Goal: Task Accomplishment & Management: Use online tool/utility

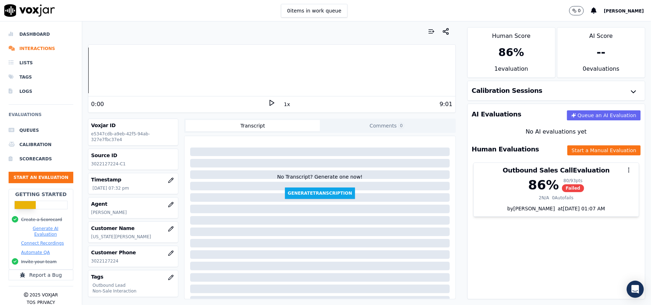
scroll to position [70, 0]
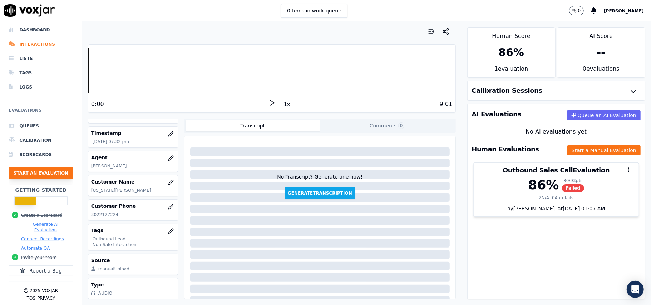
click at [9, 169] on button "Start an Evaluation" at bounding box center [41, 173] width 65 height 11
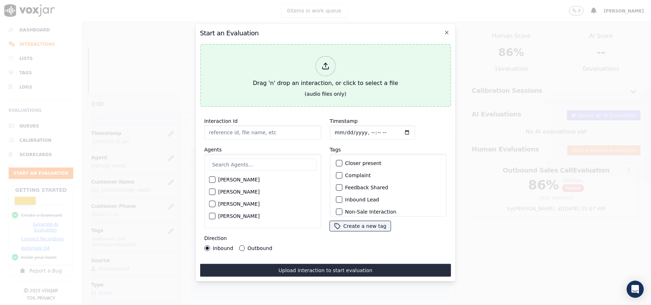
click at [322, 62] on icon at bounding box center [325, 66] width 8 height 8
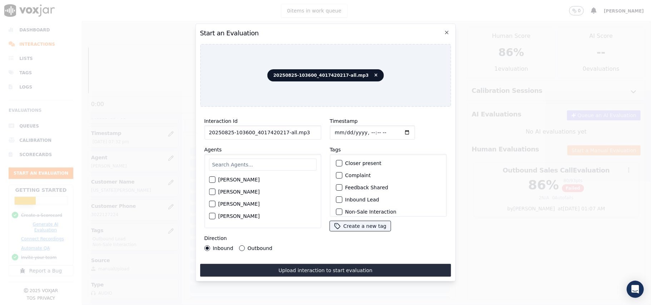
drag, startPoint x: 306, startPoint y: 127, endPoint x: 280, endPoint y: 127, distance: 26.1
click at [280, 127] on input "20250825-103600_4017420217-all.mp3" at bounding box center [262, 132] width 117 height 14
type input "20250825-103600_4017420217-C1"
click at [342, 125] on input "Timestamp" at bounding box center [372, 132] width 85 height 14
click at [343, 129] on input "Timestamp" at bounding box center [372, 132] width 85 height 14
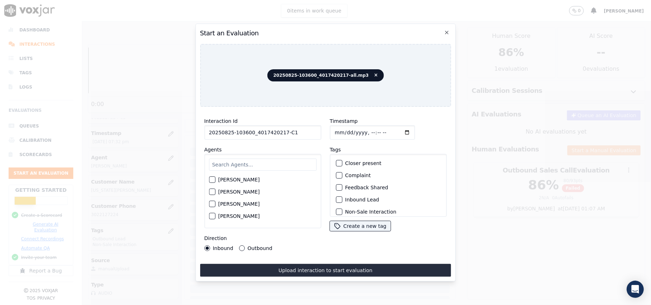
type input "[DATE]T20:31"
click at [283, 159] on input "text" at bounding box center [263, 165] width 108 height 12
type input "bra"
click at [209, 179] on button "[PERSON_NAME]" at bounding box center [212, 182] width 6 height 6
click at [337, 198] on div "button" at bounding box center [338, 199] width 5 height 5
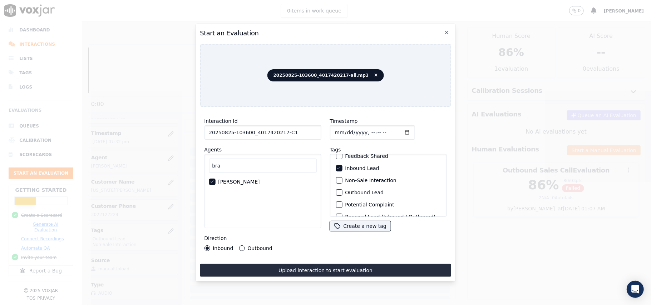
scroll to position [15, 0]
click at [336, 196] on div "button" at bounding box center [338, 197] width 5 height 5
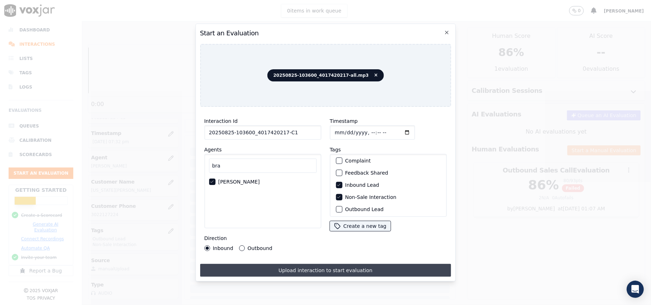
click at [299, 267] on button "Upload interaction to start evaluation" at bounding box center [325, 270] width 251 height 13
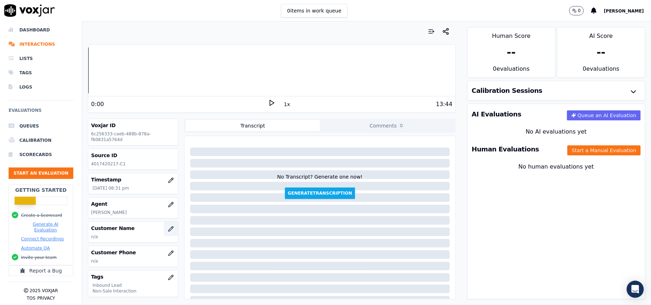
click at [168, 230] on icon "button" at bounding box center [170, 229] width 5 height 5
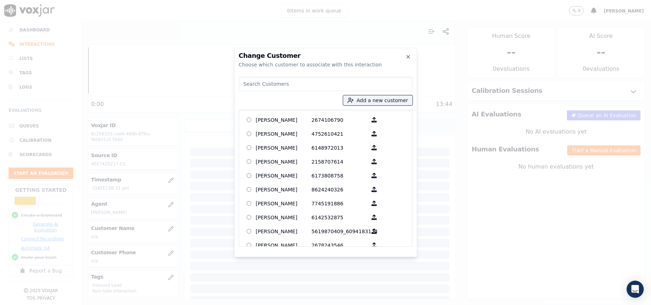
paste input "MARRY [PERSON_NAME]"
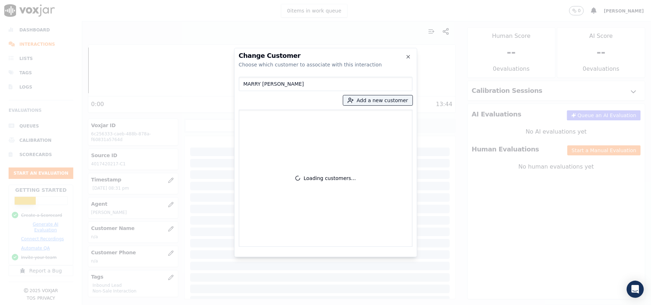
click at [246, 84] on input "MARRY [PERSON_NAME]" at bounding box center [326, 84] width 174 height 14
type input "MARRY [PERSON_NAME]"
click at [363, 103] on button "Add a new customer" at bounding box center [377, 100] width 69 height 10
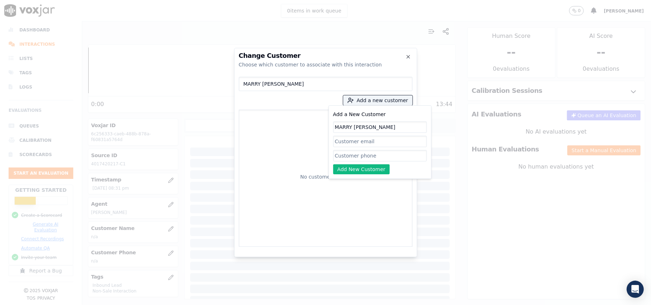
click at [337, 127] on input "MARRY [PERSON_NAME]" at bounding box center [380, 127] width 94 height 11
type input "MARRY [PERSON_NAME]"
click at [346, 154] on input "Add a New Customer" at bounding box center [380, 155] width 94 height 11
paste input "4017420217"
type input "4017420217"
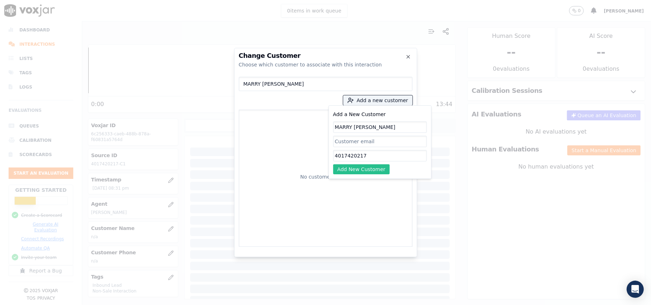
click at [341, 168] on button "Add New Customer" at bounding box center [361, 169] width 57 height 10
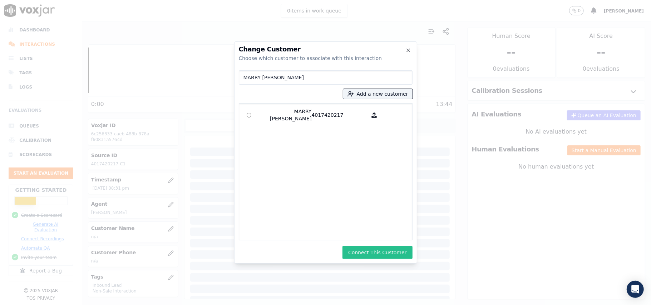
click at [374, 249] on button "Connect This Customer" at bounding box center [377, 252] width 70 height 13
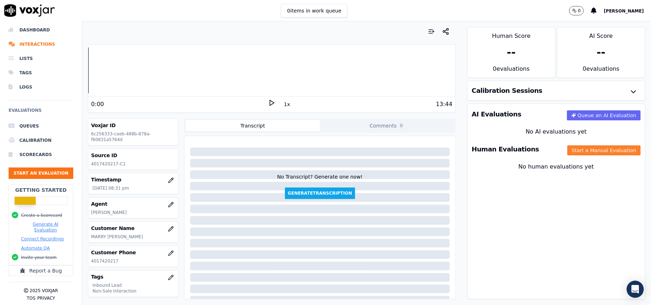
click at [574, 149] on button "Start a Manual Evaluation" at bounding box center [603, 150] width 73 height 10
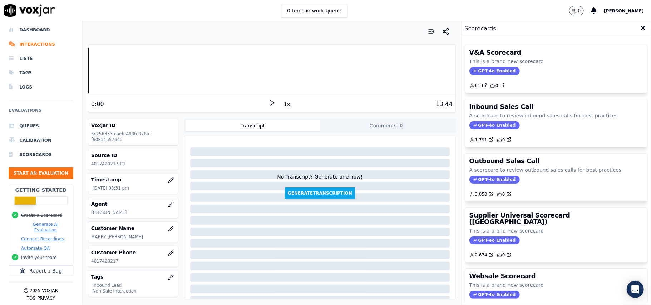
scroll to position [70, 0]
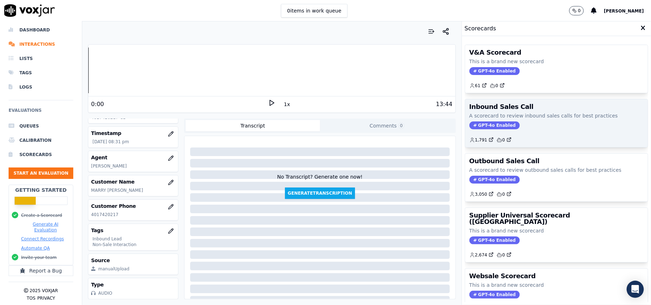
click at [475, 126] on span "GPT-4o Enabled" at bounding box center [494, 126] width 50 height 8
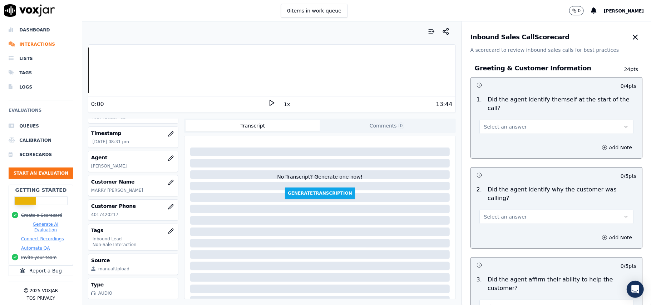
click at [499, 123] on span "Select an answer" at bounding box center [505, 126] width 43 height 7
click at [495, 135] on div "Yes" at bounding box center [541, 134] width 138 height 11
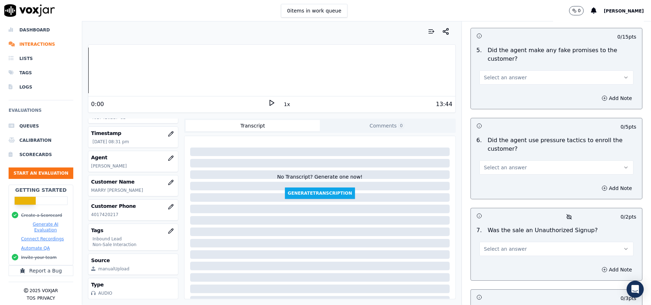
scroll to position [2000, 0]
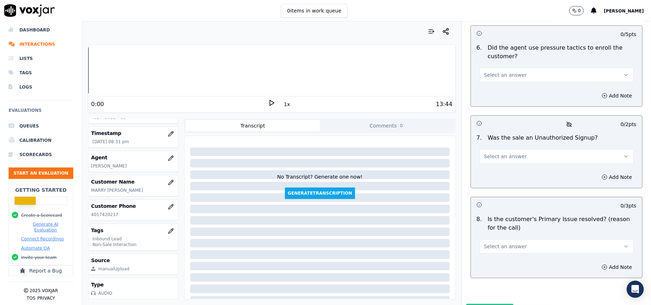
click at [493, 243] on span "Select an answer" at bounding box center [505, 246] width 43 height 7
click at [484, 228] on div "Yes" at bounding box center [541, 224] width 138 height 11
click at [491, 153] on span "Select an answer" at bounding box center [505, 156] width 43 height 7
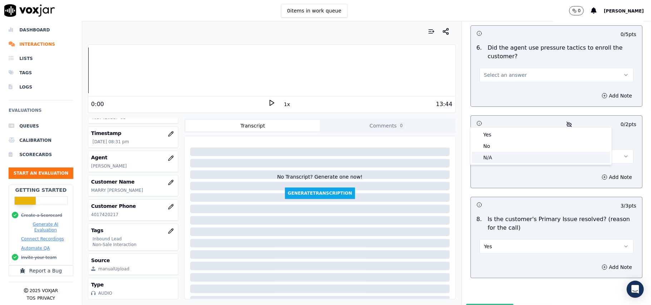
click at [488, 157] on div "N/A" at bounding box center [541, 157] width 138 height 11
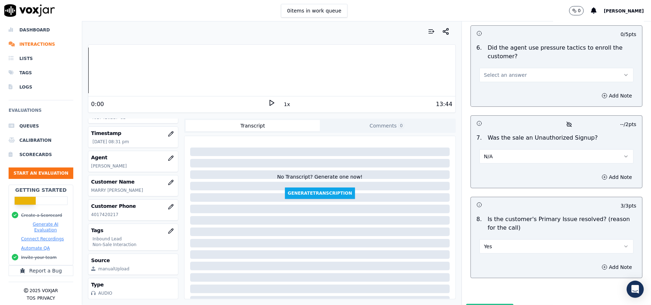
scroll to position [1858, 0]
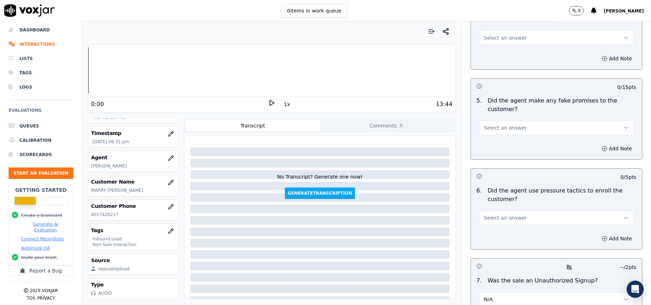
click at [495, 214] on span "Select an answer" at bounding box center [505, 217] width 43 height 7
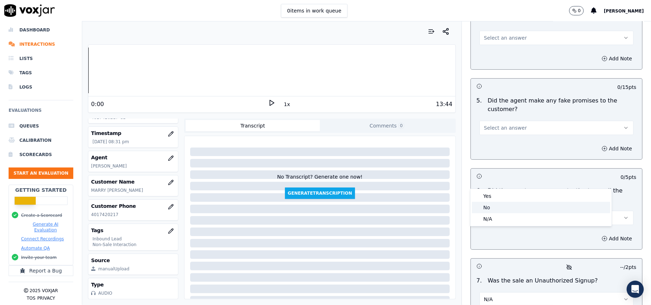
click at [491, 209] on div "No" at bounding box center [541, 207] width 138 height 11
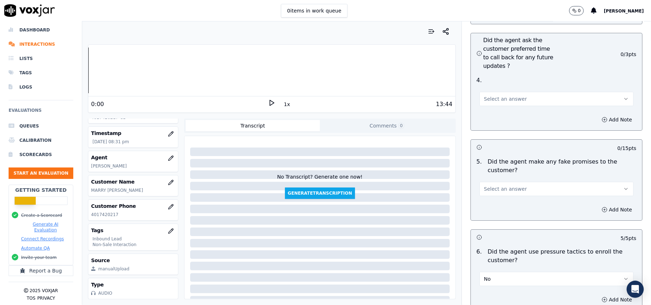
scroll to position [1762, 0]
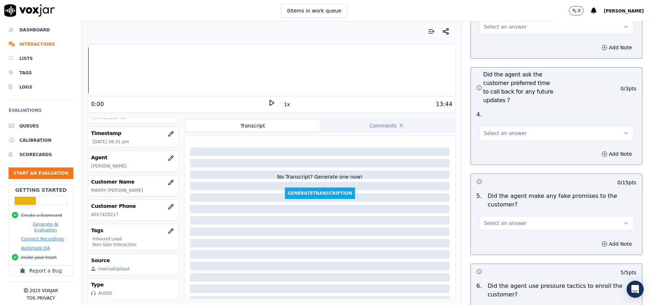
click at [499, 220] on span "Select an answer" at bounding box center [505, 223] width 43 height 7
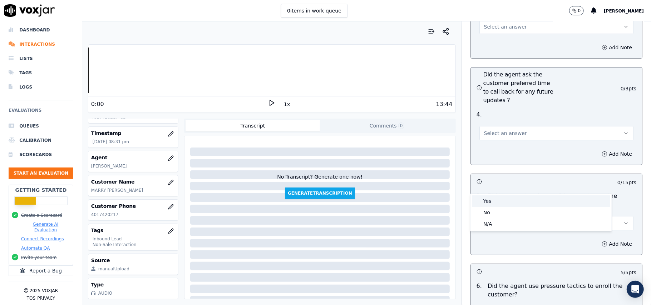
click at [496, 205] on div "Yes" at bounding box center [541, 201] width 138 height 11
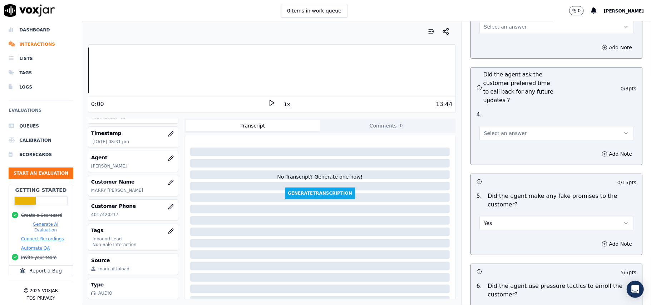
click at [496, 216] on button "Yes" at bounding box center [556, 223] width 154 height 14
click at [493, 212] on div "No" at bounding box center [541, 212] width 138 height 11
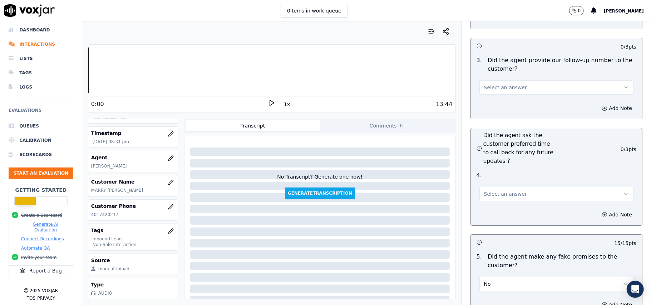
scroll to position [1667, 0]
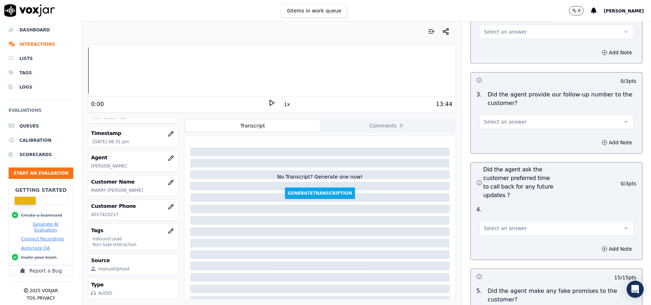
click at [488, 225] on span "Select an answer" at bounding box center [505, 228] width 43 height 7
click at [485, 207] on div "Yes" at bounding box center [541, 206] width 138 height 11
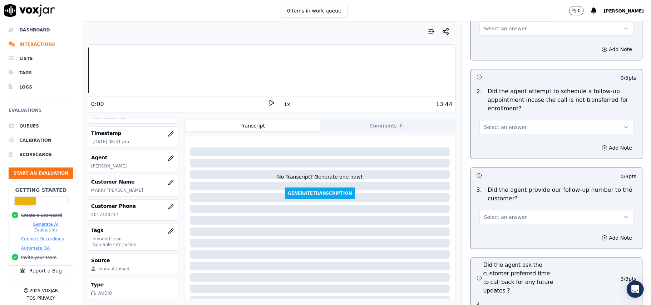
click at [499, 210] on button "Select an answer" at bounding box center [556, 217] width 154 height 14
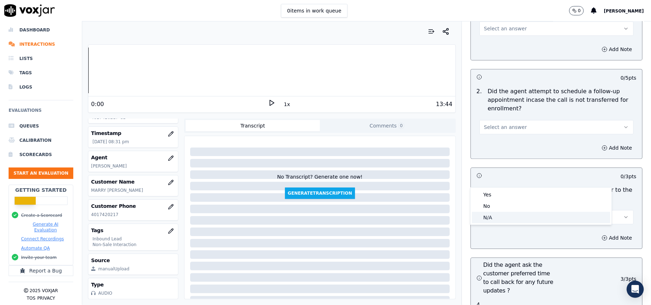
click at [499, 215] on div "N/A" at bounding box center [541, 217] width 138 height 11
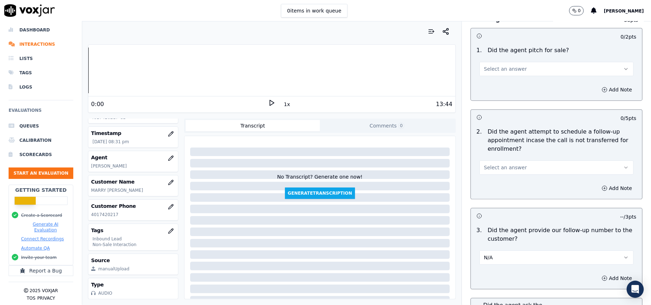
scroll to position [1476, 0]
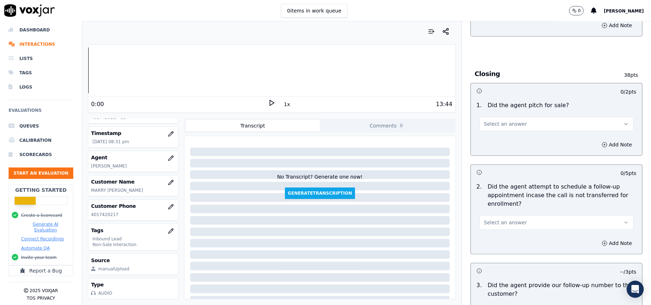
drag, startPoint x: 504, startPoint y: 179, endPoint x: 504, endPoint y: 190, distance: 10.7
click at [504, 219] on span "Select an answer" at bounding box center [505, 222] width 43 height 7
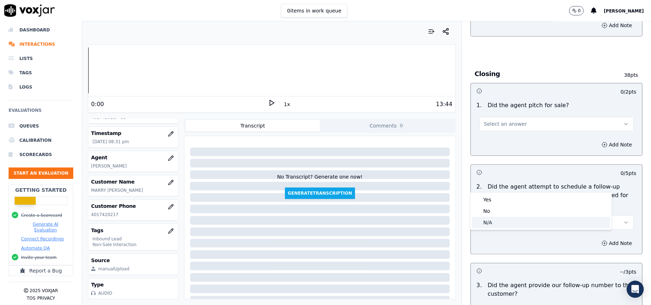
click at [502, 223] on div "N/A" at bounding box center [541, 222] width 138 height 11
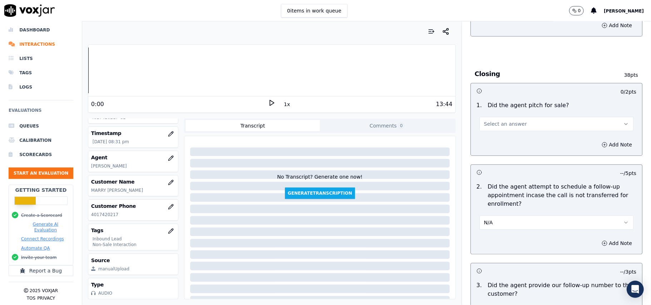
click at [507, 216] on button "N/A" at bounding box center [556, 223] width 154 height 14
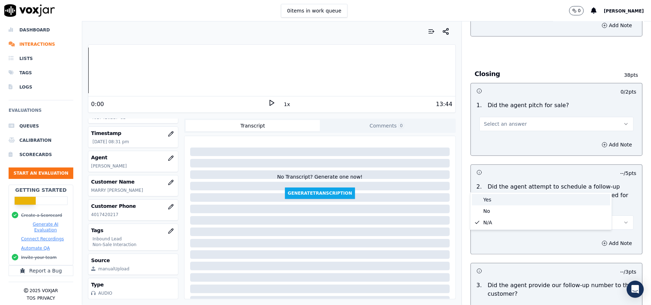
click at [503, 202] on div "Yes" at bounding box center [541, 199] width 138 height 11
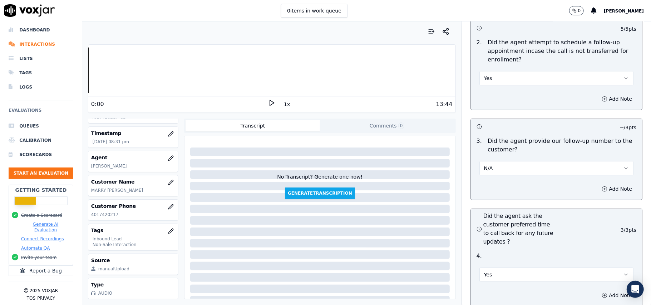
scroll to position [1667, 0]
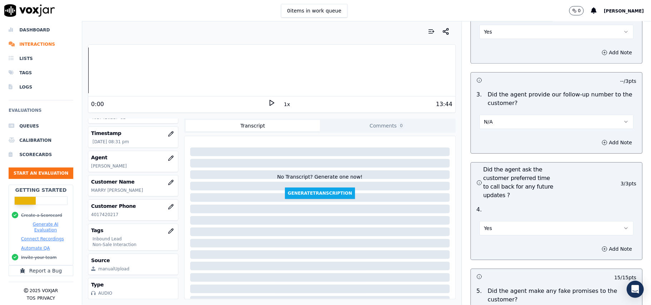
click at [492, 221] on button "Yes" at bounding box center [556, 228] width 154 height 14
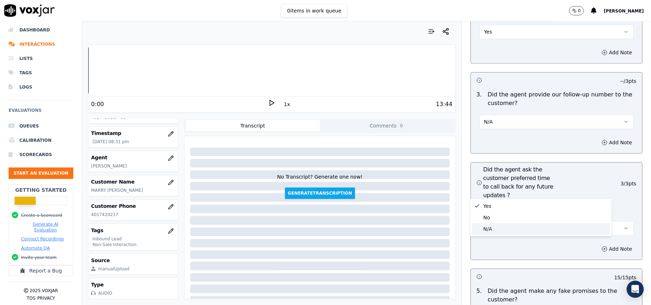
click at [489, 229] on div "N/A" at bounding box center [541, 228] width 138 height 11
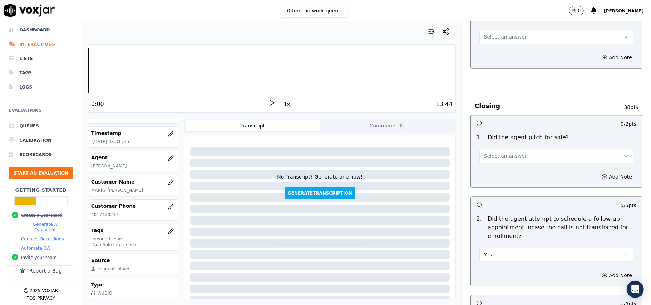
scroll to position [1381, 0]
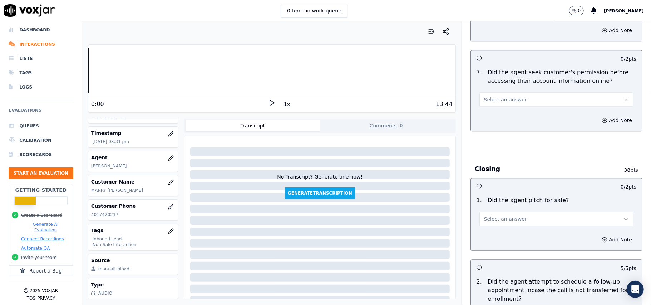
click at [489, 216] on span "Select an answer" at bounding box center [505, 219] width 43 height 7
click at [485, 194] on div "Yes" at bounding box center [541, 196] width 138 height 11
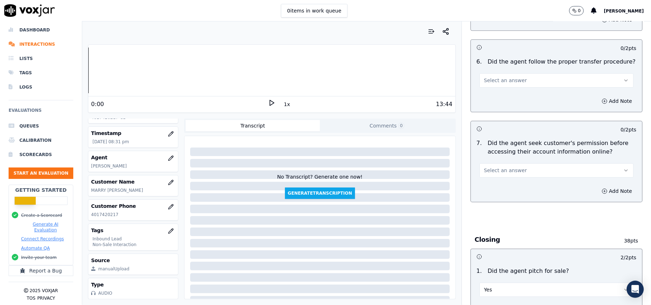
scroll to position [1238, 0]
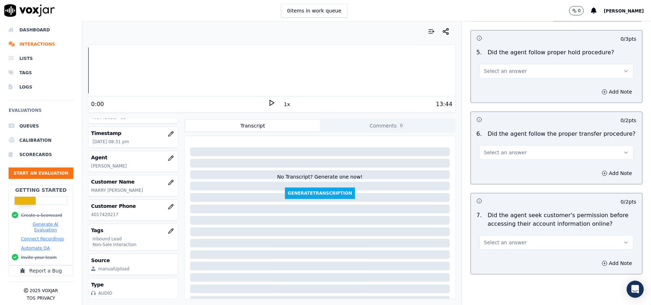
click at [485, 228] on div "Select an answer" at bounding box center [556, 238] width 165 height 21
click at [486, 236] on button "Select an answer" at bounding box center [556, 243] width 154 height 14
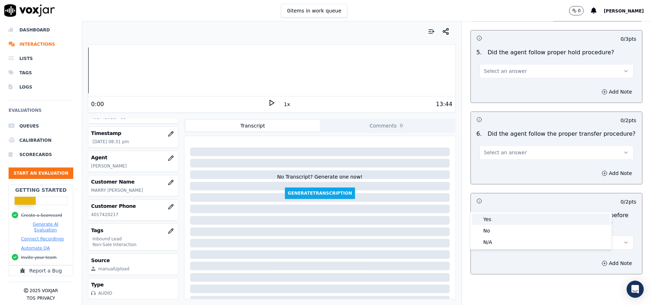
click at [485, 221] on div "Yes" at bounding box center [541, 219] width 138 height 11
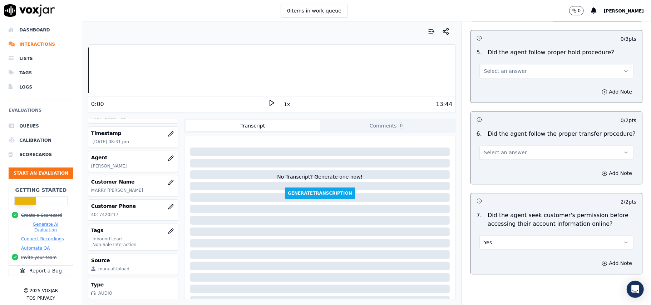
scroll to position [1190, 0]
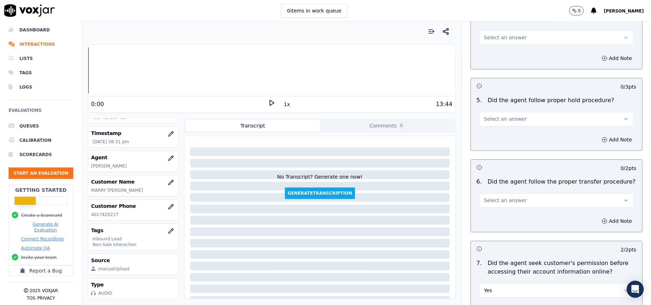
click at [490, 197] on span "Select an answer" at bounding box center [505, 200] width 43 height 7
click at [492, 180] on div "Yes" at bounding box center [541, 176] width 138 height 11
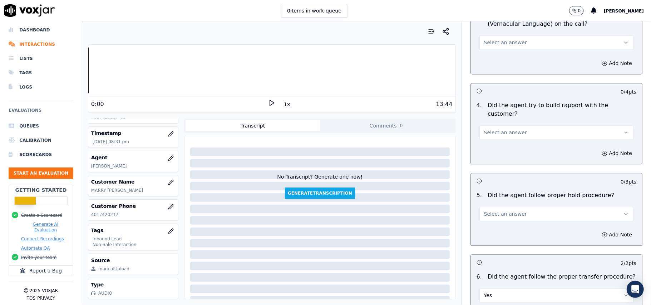
click at [495, 207] on button "Select an answer" at bounding box center [556, 214] width 154 height 14
click at [495, 191] on div "Yes" at bounding box center [541, 190] width 138 height 11
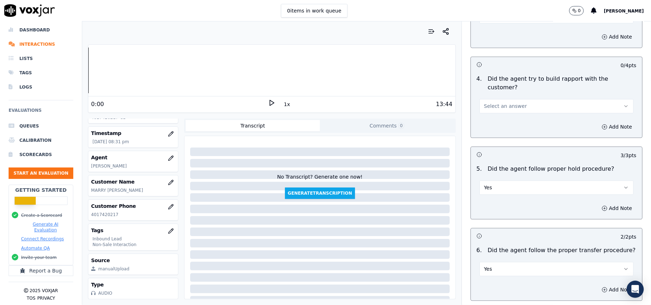
scroll to position [1143, 0]
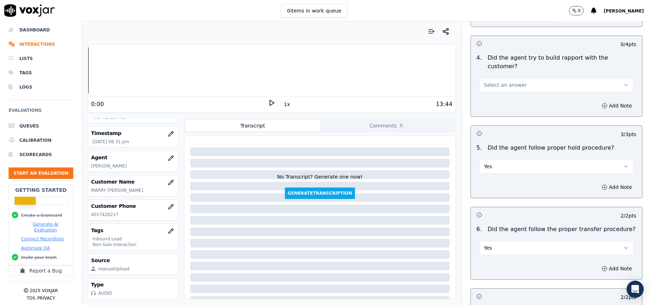
click at [496, 241] on button "Yes" at bounding box center [556, 248] width 154 height 14
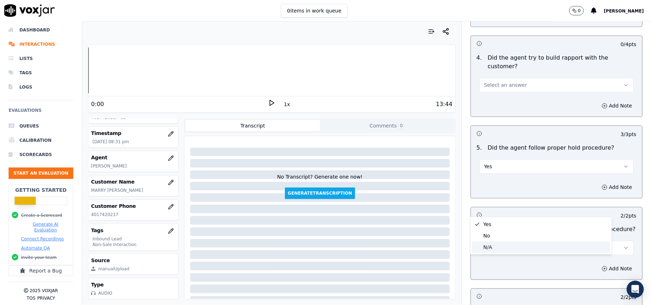
click at [488, 248] on div "N/A" at bounding box center [541, 247] width 138 height 11
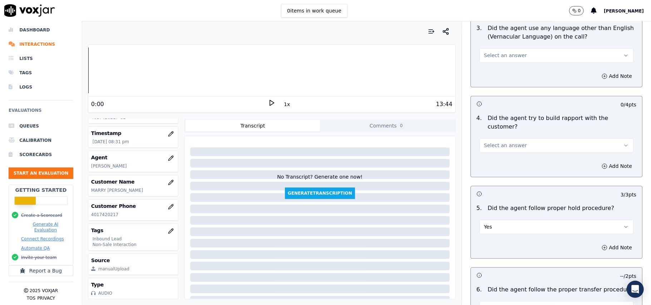
scroll to position [1047, 0]
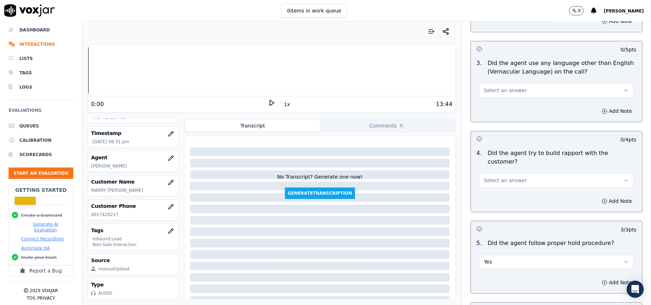
click at [497, 177] on span "Select an answer" at bounding box center [505, 180] width 43 height 7
click at [491, 164] on div "No" at bounding box center [541, 167] width 138 height 11
click at [494, 173] on button "No" at bounding box center [556, 180] width 154 height 14
click at [486, 149] on div "Yes No N/A" at bounding box center [540, 167] width 141 height 37
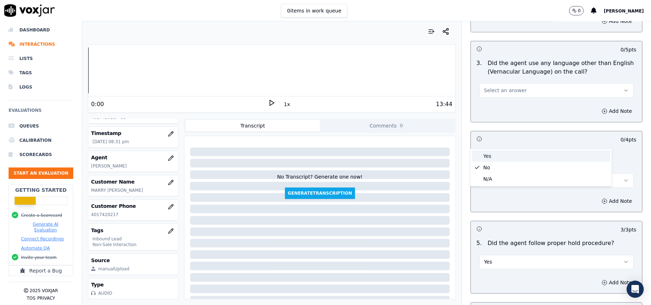
click at [490, 157] on div "Yes" at bounding box center [541, 155] width 138 height 11
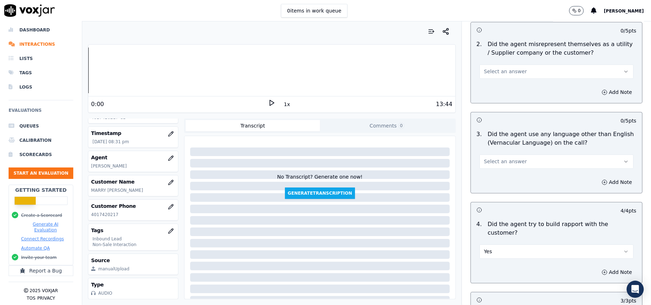
scroll to position [904, 0]
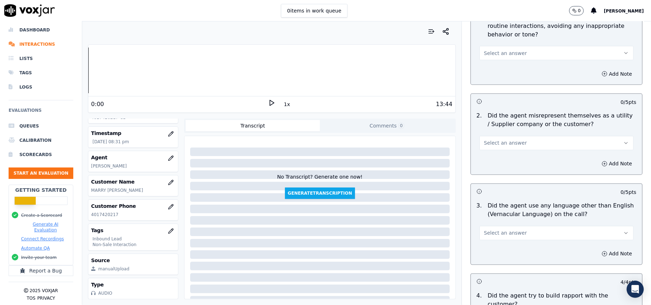
click at [503, 226] on button "Select an answer" at bounding box center [556, 233] width 154 height 14
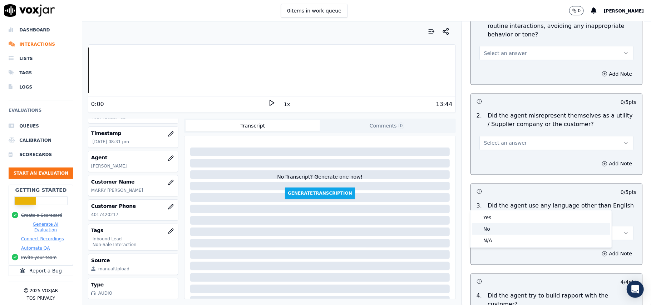
click at [492, 227] on div "No" at bounding box center [541, 228] width 138 height 11
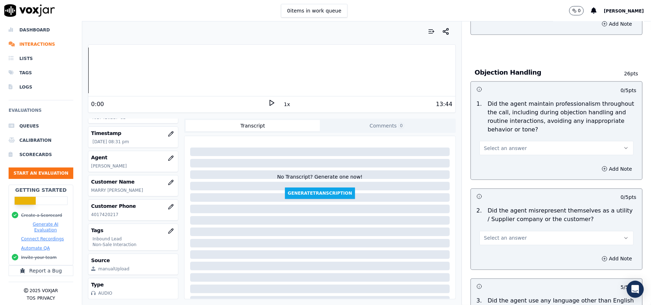
click at [498, 231] on button "Select an answer" at bounding box center [556, 238] width 154 height 14
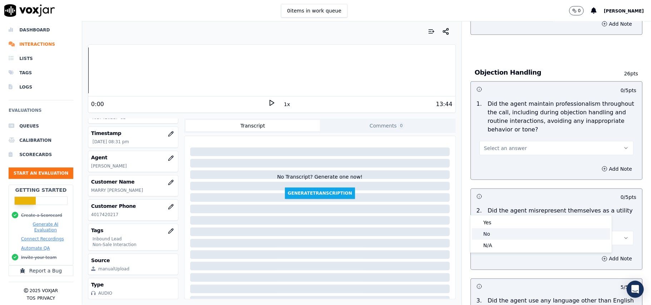
click at [495, 229] on div "No" at bounding box center [541, 233] width 138 height 11
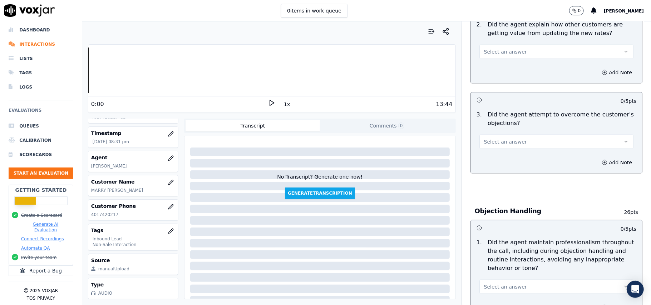
scroll to position [666, 0]
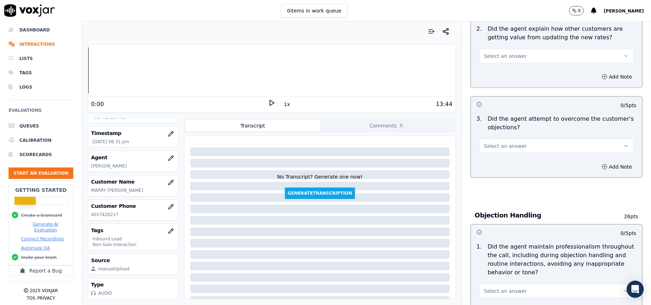
click at [495, 288] on span "Select an answer" at bounding box center [505, 291] width 43 height 7
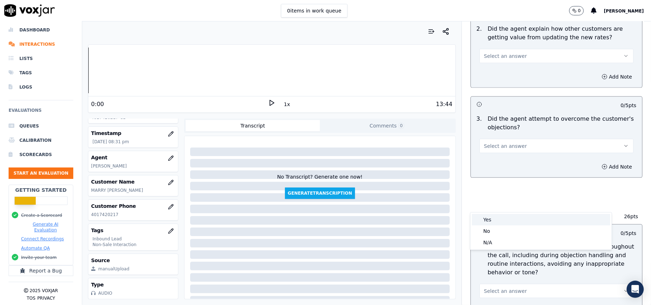
click at [490, 219] on div "Yes" at bounding box center [541, 219] width 138 height 11
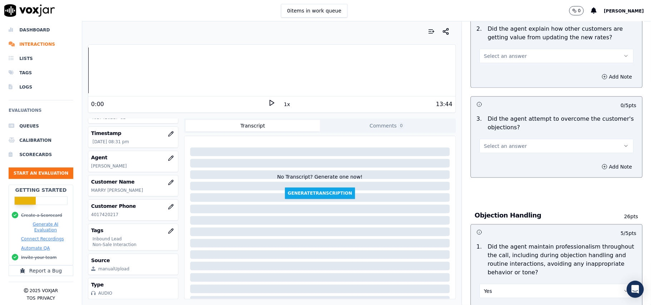
click at [498, 156] on div "Add Note" at bounding box center [556, 166] width 171 height 21
click at [499, 143] on span "Select an answer" at bounding box center [505, 146] width 43 height 7
click at [495, 132] on div "Yes" at bounding box center [541, 129] width 138 height 11
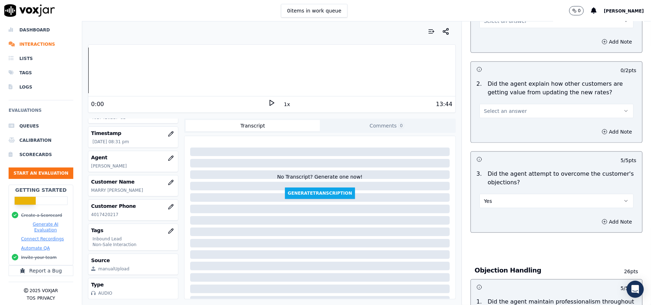
scroll to position [523, 0]
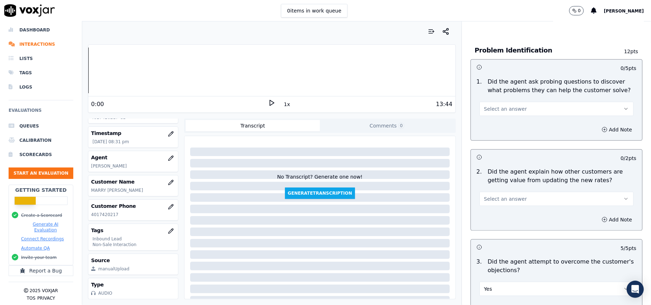
click at [499, 196] on span "Select an answer" at bounding box center [505, 199] width 43 height 7
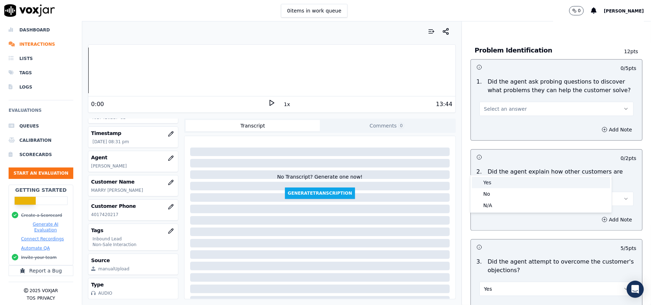
click at [492, 187] on div "Yes" at bounding box center [541, 182] width 138 height 11
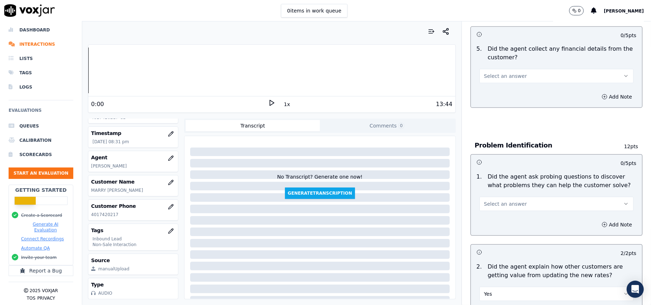
scroll to position [428, 0]
click at [495, 201] on span "Select an answer" at bounding box center [505, 204] width 43 height 7
click at [492, 190] on div "Yes" at bounding box center [541, 187] width 138 height 11
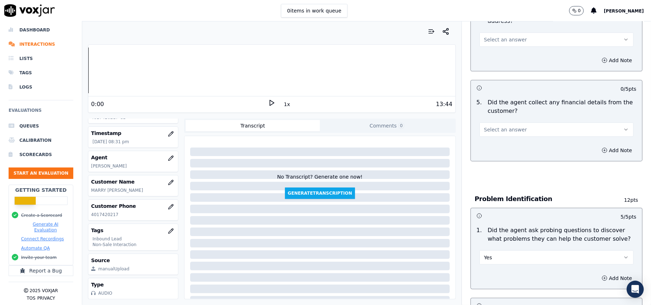
scroll to position [332, 0]
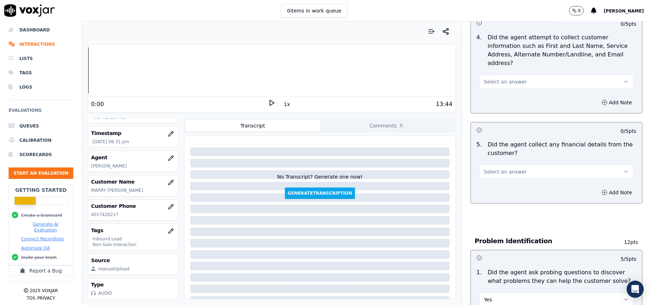
click at [500, 168] on span "Select an answer" at bounding box center [505, 171] width 43 height 7
click at [500, 165] on div "No" at bounding box center [541, 165] width 138 height 11
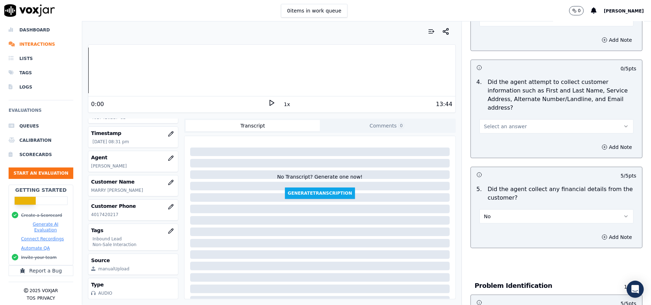
scroll to position [189, 0]
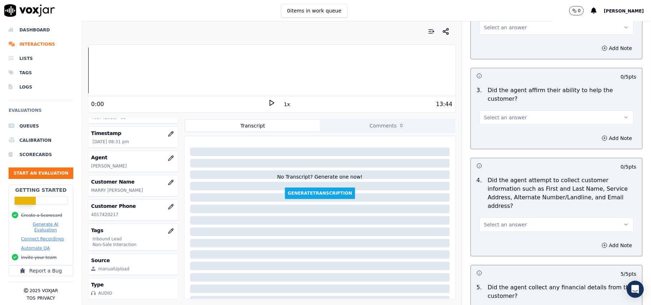
click at [492, 221] on span "Select an answer" at bounding box center [505, 224] width 43 height 7
click at [488, 209] on div "Yes" at bounding box center [541, 207] width 138 height 11
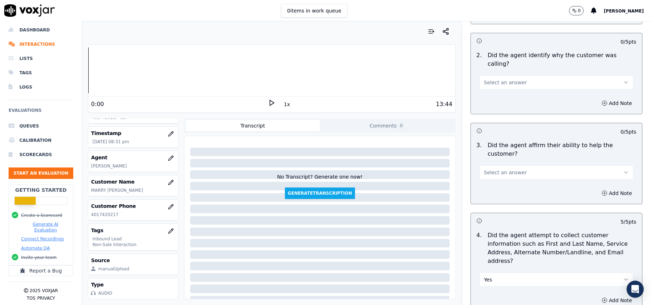
scroll to position [94, 0]
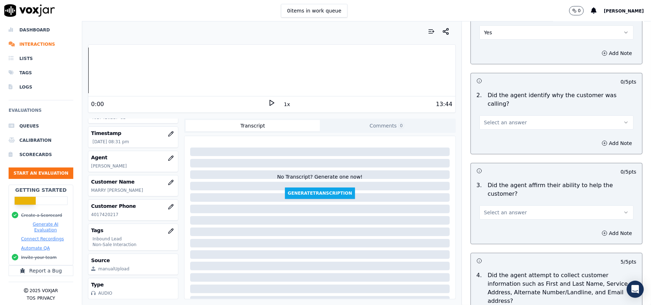
click at [485, 209] on span "Select an answer" at bounding box center [505, 212] width 43 height 7
click at [489, 197] on div "Yes No N/A" at bounding box center [540, 215] width 141 height 37
click at [496, 203] on div "Yes" at bounding box center [541, 203] width 138 height 11
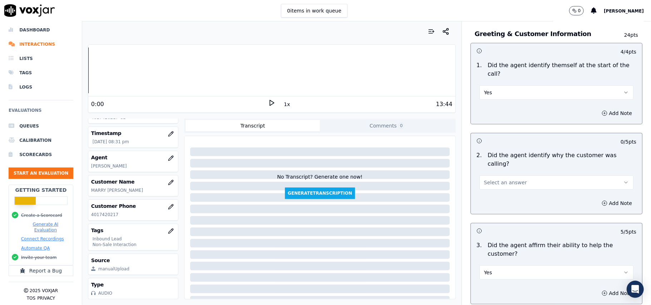
scroll to position [0, 0]
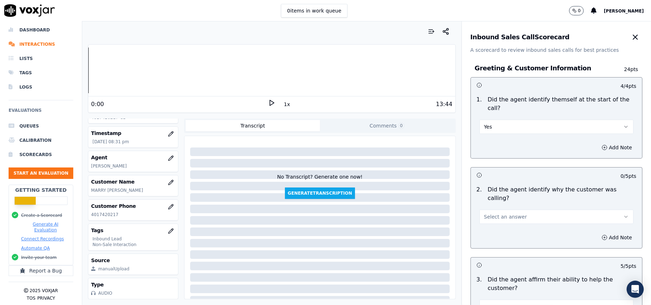
click at [490, 213] on span "Select an answer" at bounding box center [505, 216] width 43 height 7
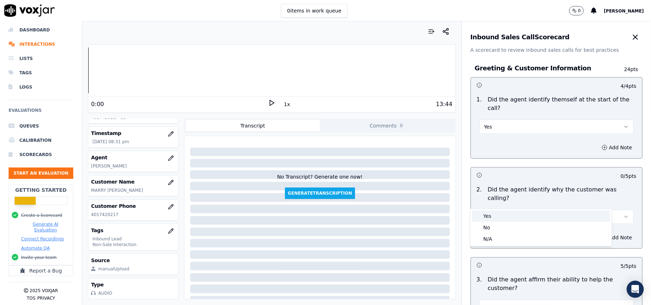
click at [490, 211] on div "Yes" at bounding box center [541, 216] width 138 height 11
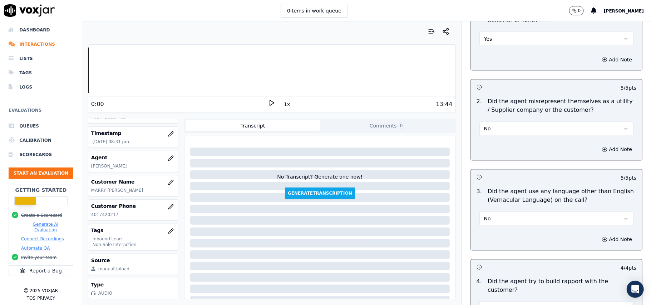
scroll to position [2000, 0]
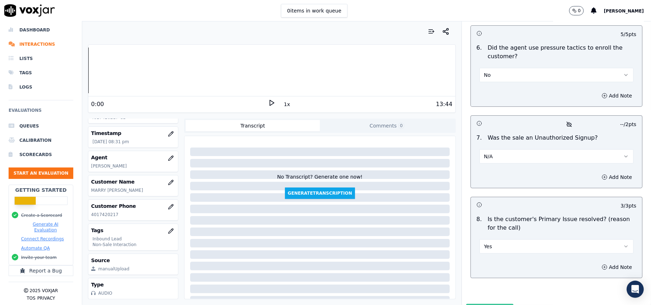
click at [486, 304] on button "Submit Scores" at bounding box center [490, 310] width 48 height 13
